Goal: Navigation & Orientation: Understand site structure

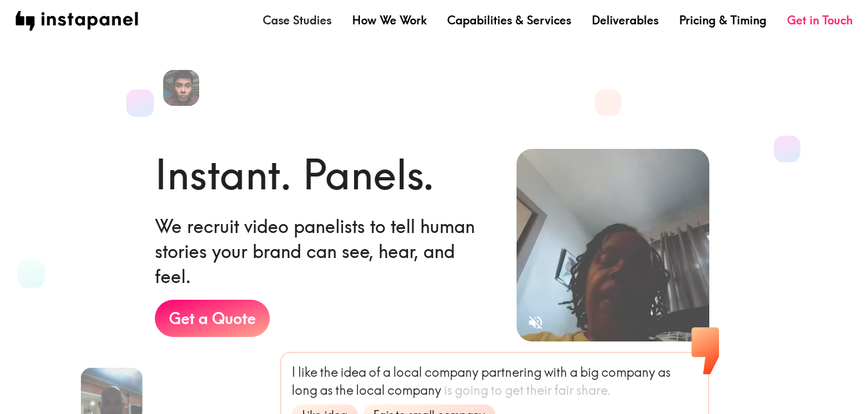
click at [285, 20] on link "Case Studies" at bounding box center [297, 20] width 69 height 16
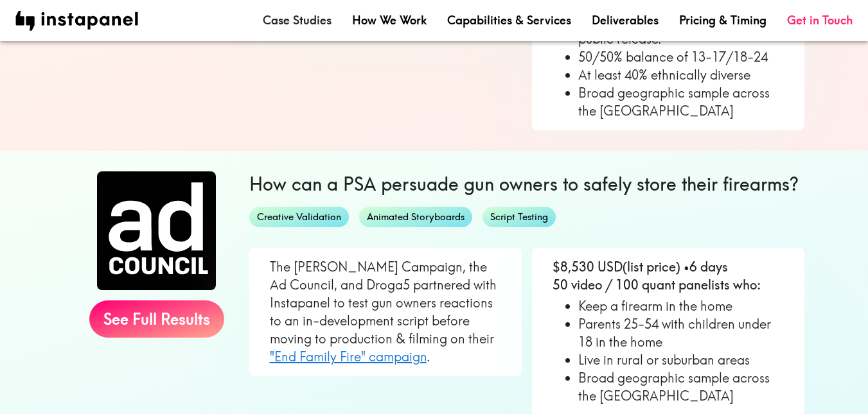
scroll to position [257, 0]
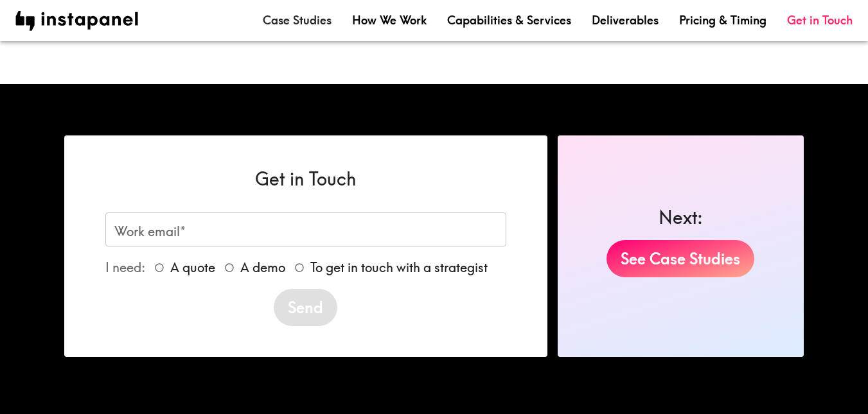
scroll to position [2353, 0]
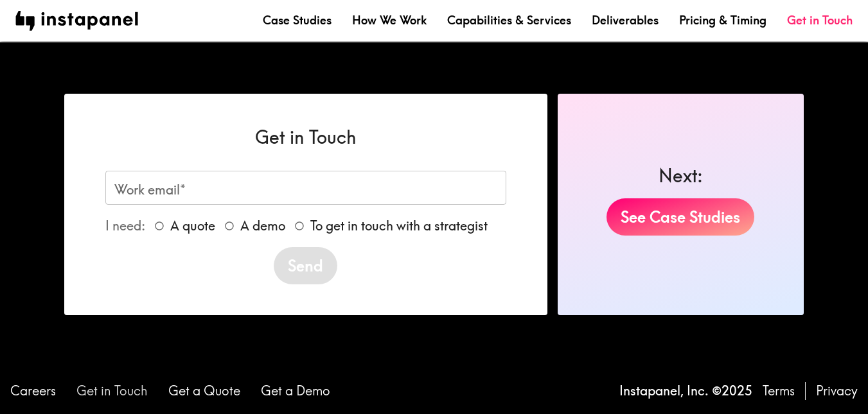
click at [133, 390] on link "Get in Touch" at bounding box center [111, 391] width 71 height 18
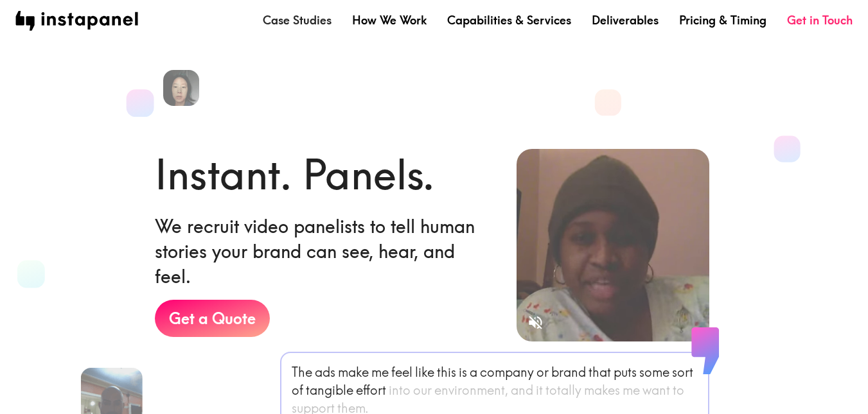
click at [296, 24] on link "Case Studies" at bounding box center [297, 20] width 69 height 16
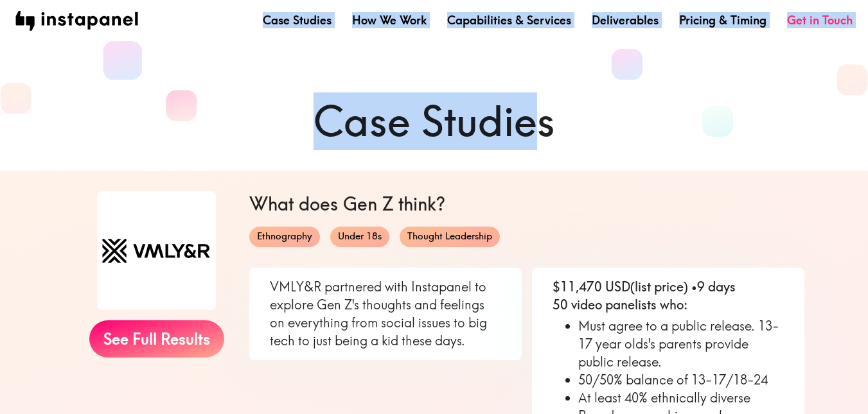
drag, startPoint x: 261, startPoint y: 15, endPoint x: 537, endPoint y: 51, distance: 277.8
click at [645, 34] on div "Case Studies How We Work Capabilities & Services Deliverables Pricing & Timing …" at bounding box center [434, 20] width 868 height 41
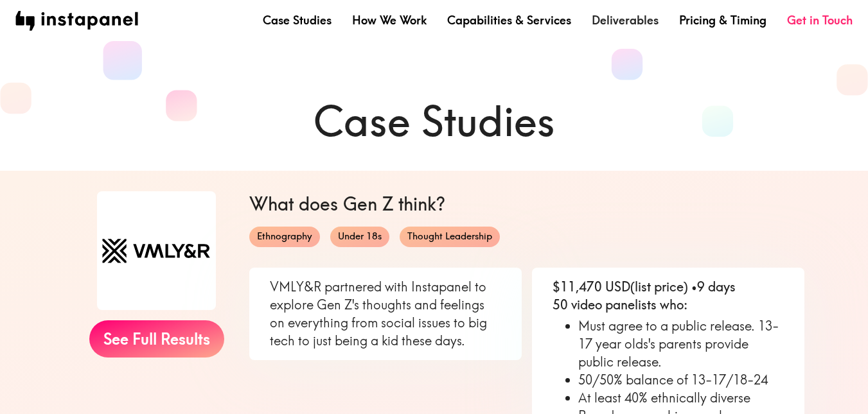
click at [633, 21] on link "Deliverables" at bounding box center [624, 20] width 67 height 16
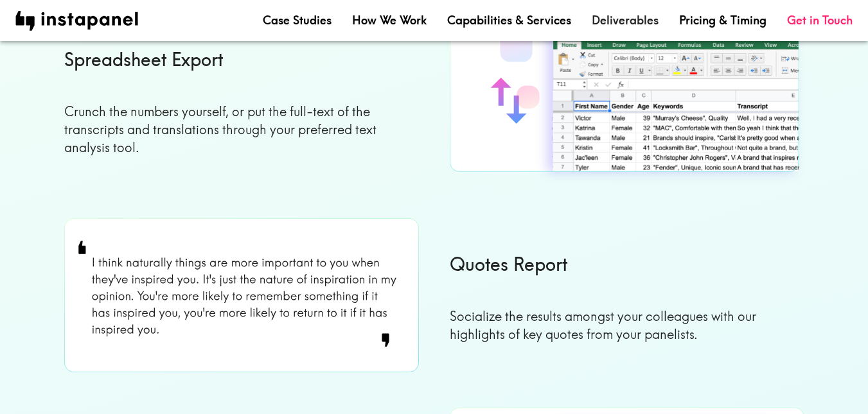
scroll to position [642, 0]
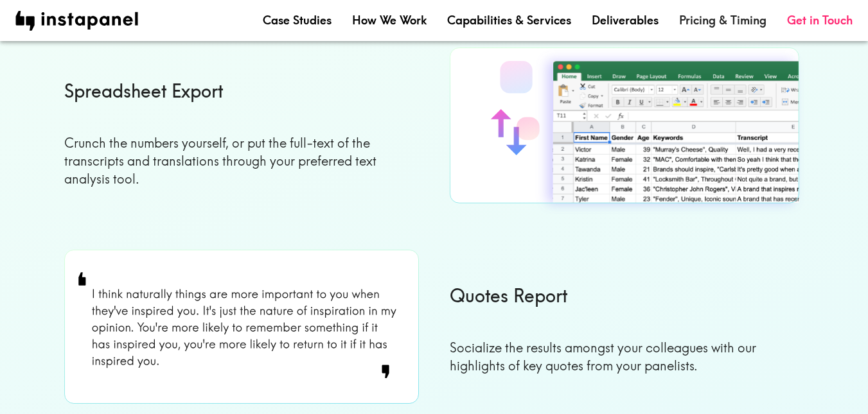
click at [686, 15] on link "Pricing & Timing" at bounding box center [722, 20] width 87 height 16
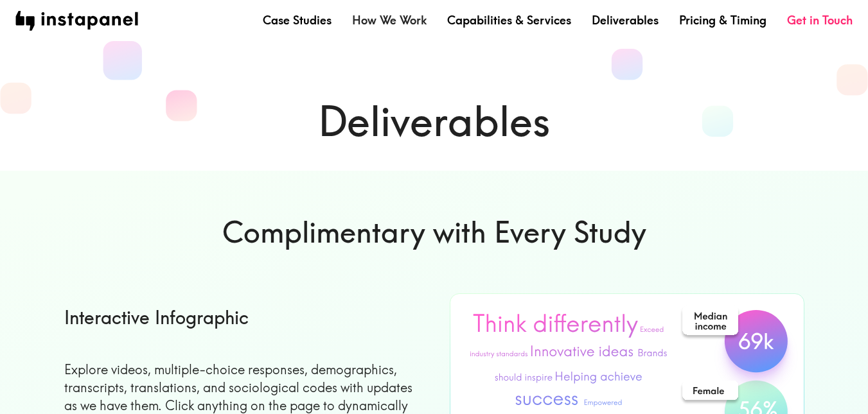
click at [377, 22] on link "How We Work" at bounding box center [389, 20] width 74 height 16
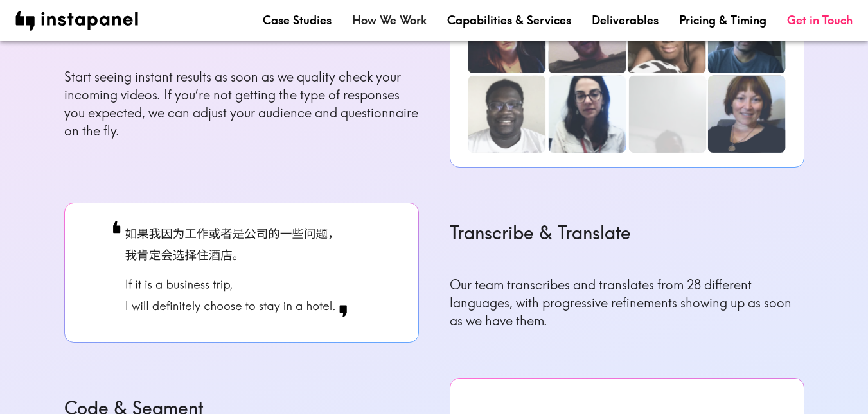
scroll to position [760, 0]
